Goal: Information Seeking & Learning: Check status

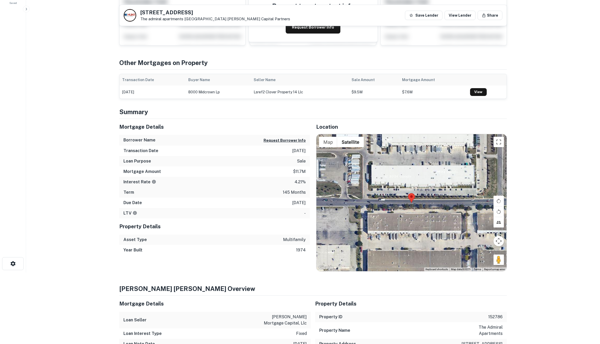
scroll to position [71, 0]
click at [213, 89] on td "8000 midcrown lp" at bounding box center [219, 92] width 66 height 13
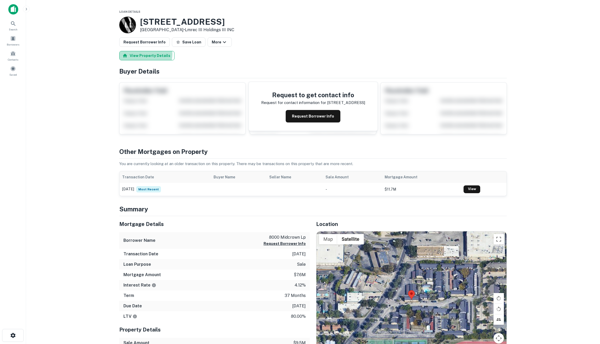
click at [145, 54] on button "View Property Details" at bounding box center [146, 55] width 55 height 9
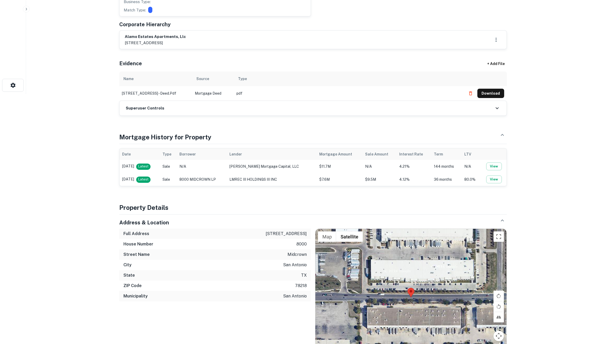
scroll to position [246, 0]
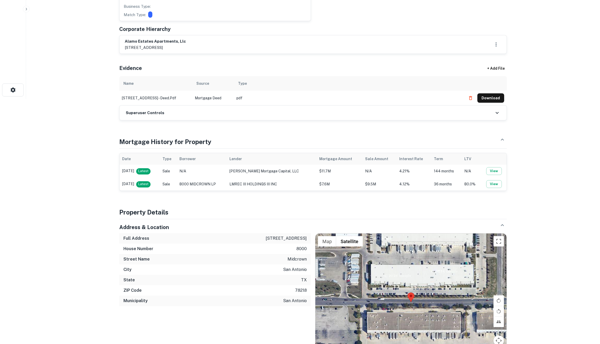
drag, startPoint x: 120, startPoint y: 185, endPoint x: 142, endPoint y: 185, distance: 21.6
click at [142, 185] on td "[DATE] Latest" at bounding box center [139, 184] width 40 height 13
drag, startPoint x: 143, startPoint y: 168, endPoint x: 118, endPoint y: 169, distance: 25.5
click at [118, 169] on div "Loan Details Property Details [STREET_ADDRESS] More AI fulfillment process comp…" at bounding box center [313, 335] width 400 height 1144
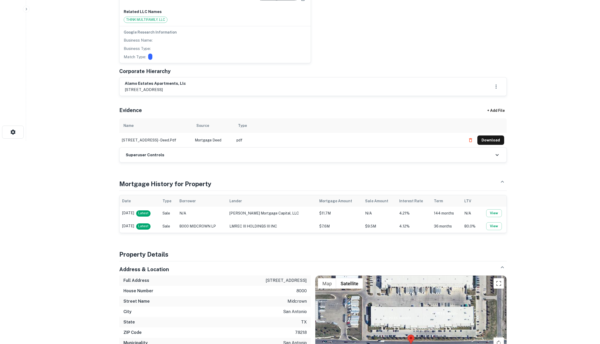
scroll to position [208, 0]
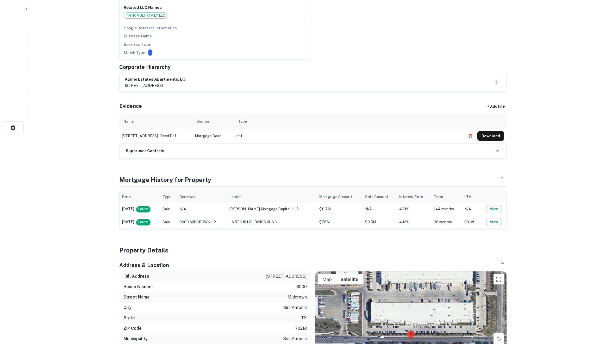
click at [126, 223] on td "[DATE] Latest" at bounding box center [139, 222] width 40 height 13
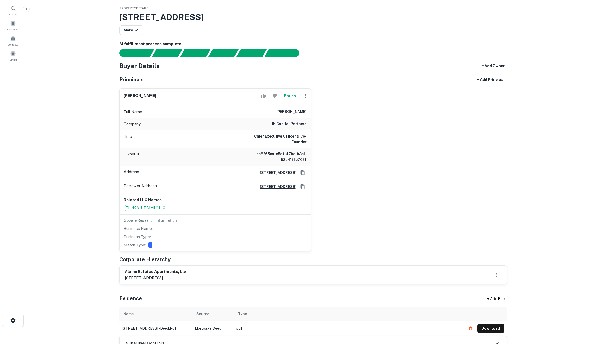
scroll to position [170, 0]
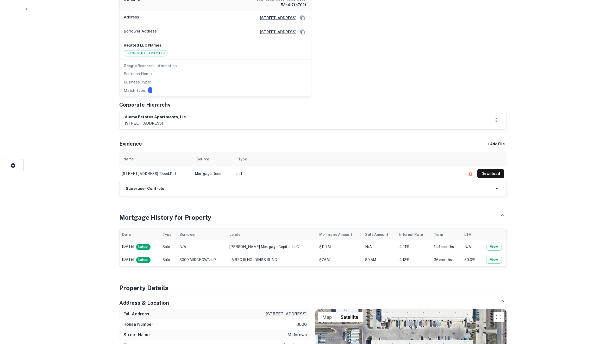
click at [146, 246] on span "Latest" at bounding box center [143, 246] width 14 height 5
click at [132, 246] on td "[DATE] Latest" at bounding box center [139, 247] width 40 height 13
